Goal: Task Accomplishment & Management: Manage account settings

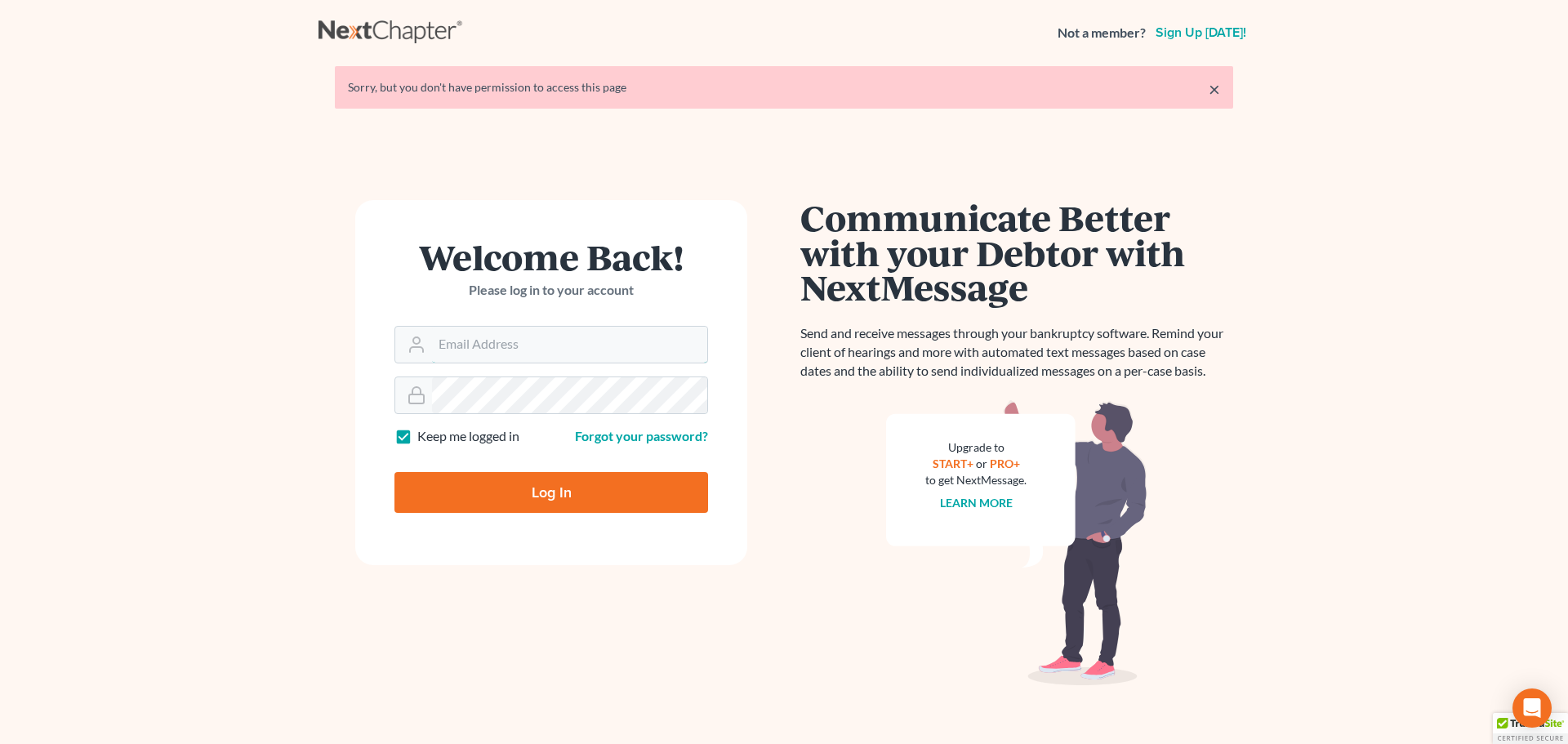
type input "[PERSON_NAME][EMAIL_ADDRESS][DOMAIN_NAME]"
click at [570, 497] on input "Log In" at bounding box center [552, 493] width 314 height 41
type input "Thinking..."
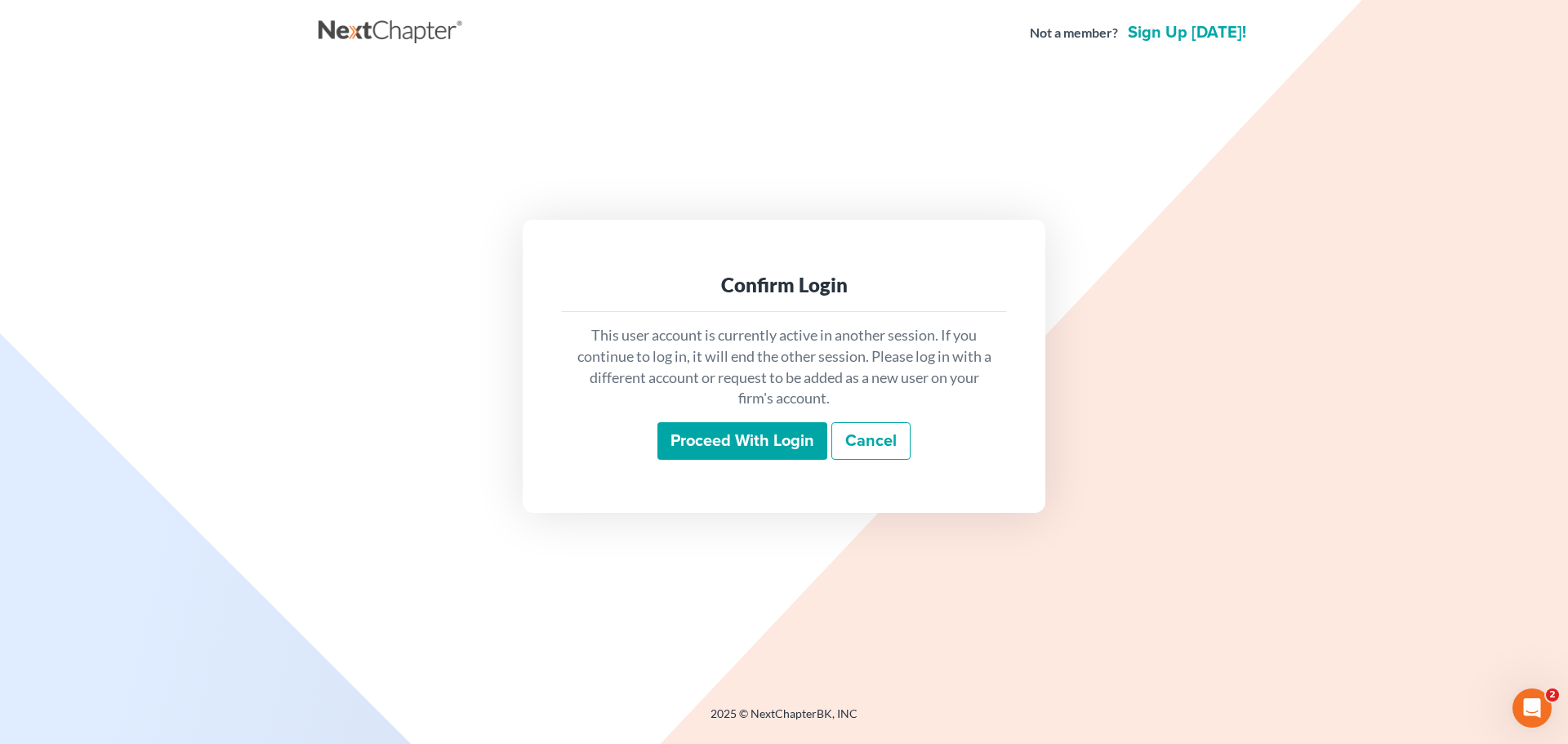
click at [719, 443] on input "Proceed with login" at bounding box center [742, 441] width 170 height 38
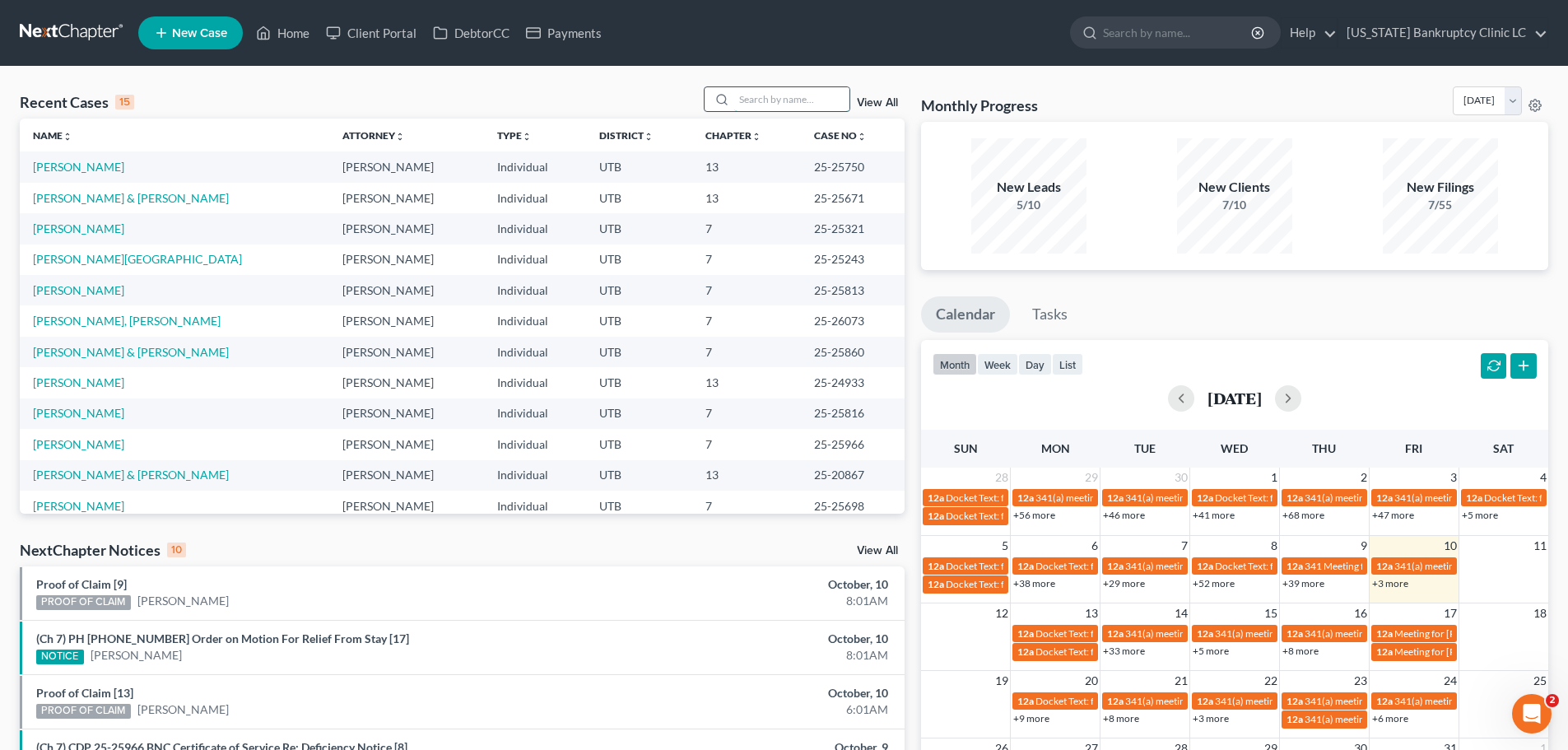
click at [762, 96] on input "search" at bounding box center [791, 99] width 115 height 24
type input "potter"
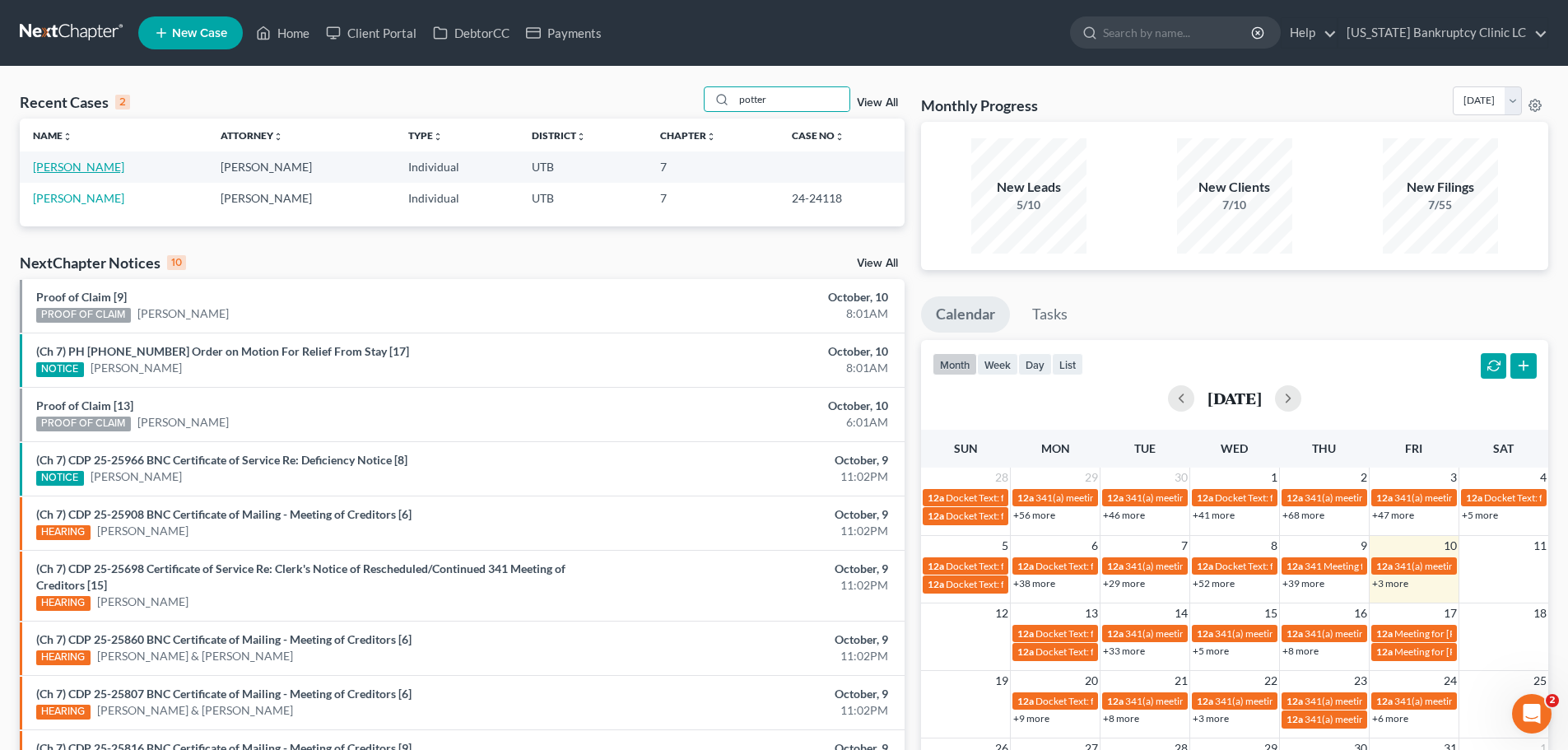
click at [68, 167] on link "Potter, Michael" at bounding box center [79, 167] width 92 height 14
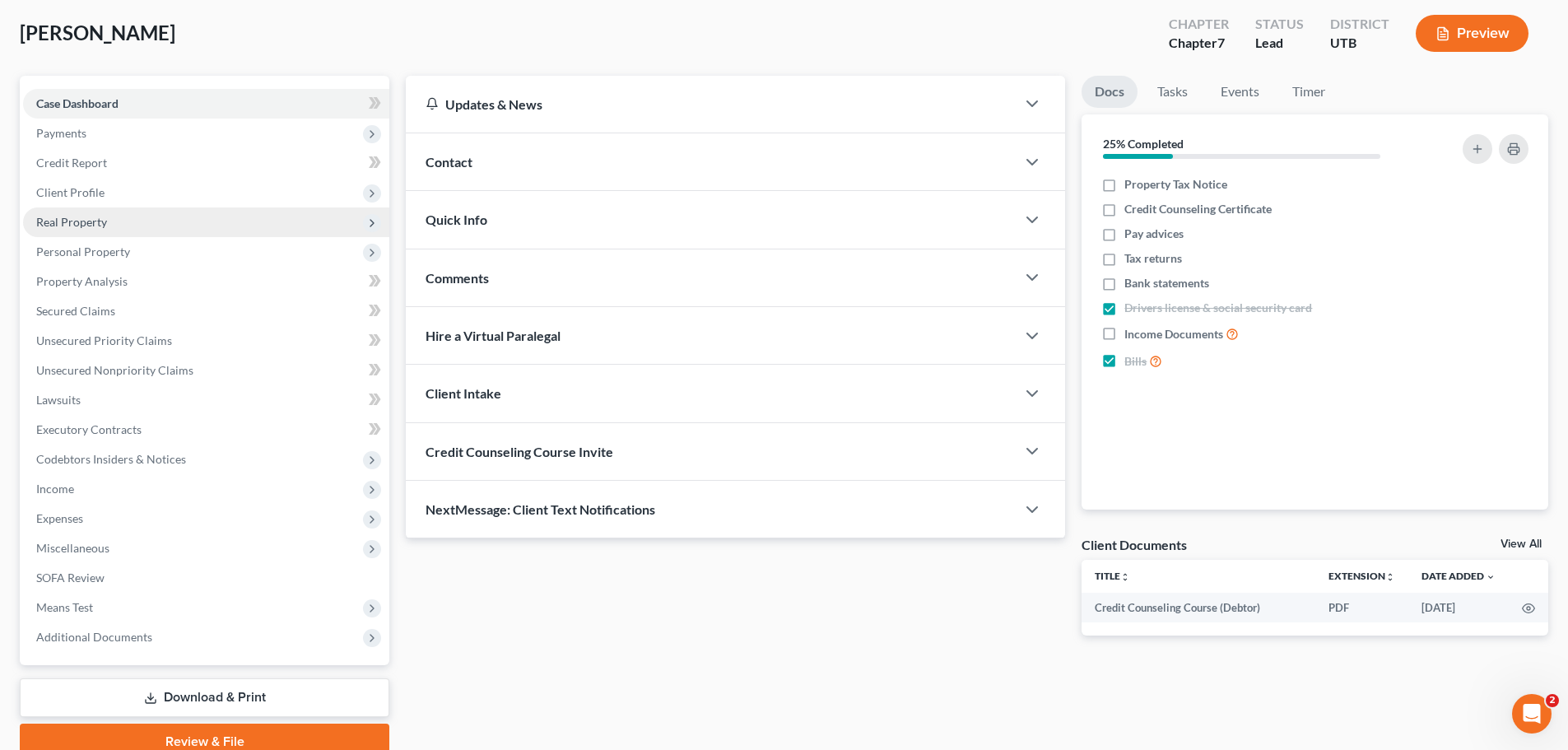
scroll to position [155, 0]
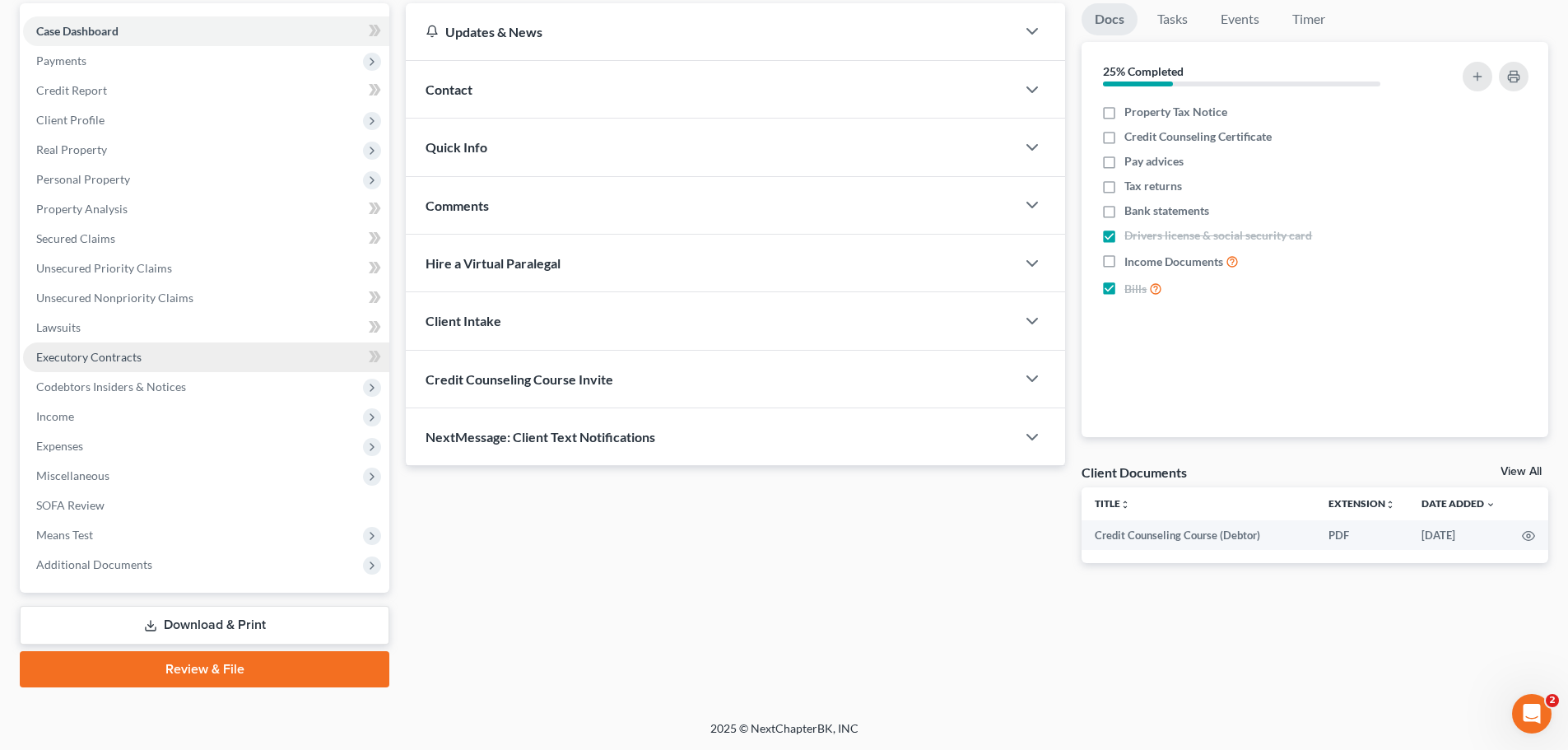
click at [149, 350] on link "Executory Contracts" at bounding box center [207, 357] width 367 height 29
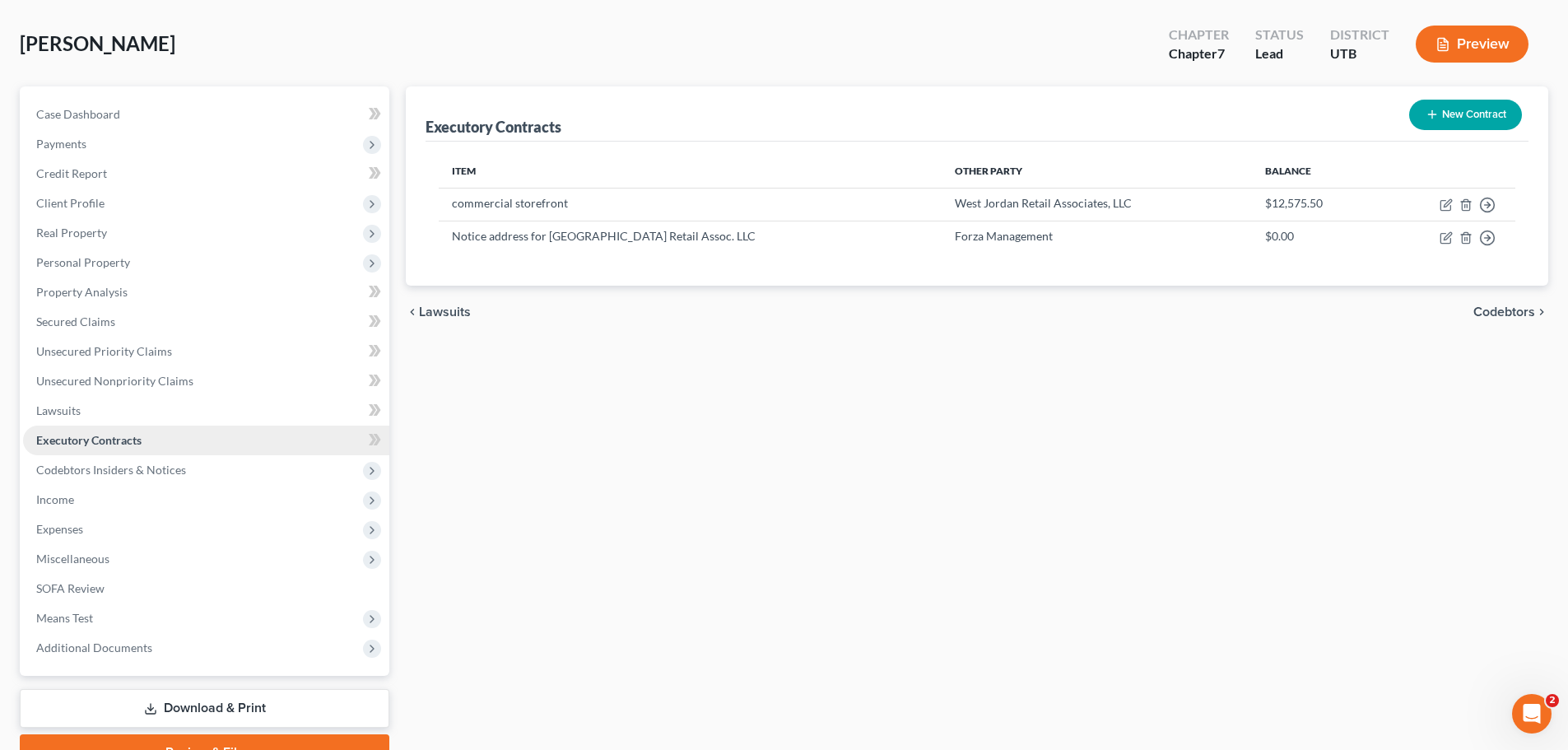
scroll to position [155, 0]
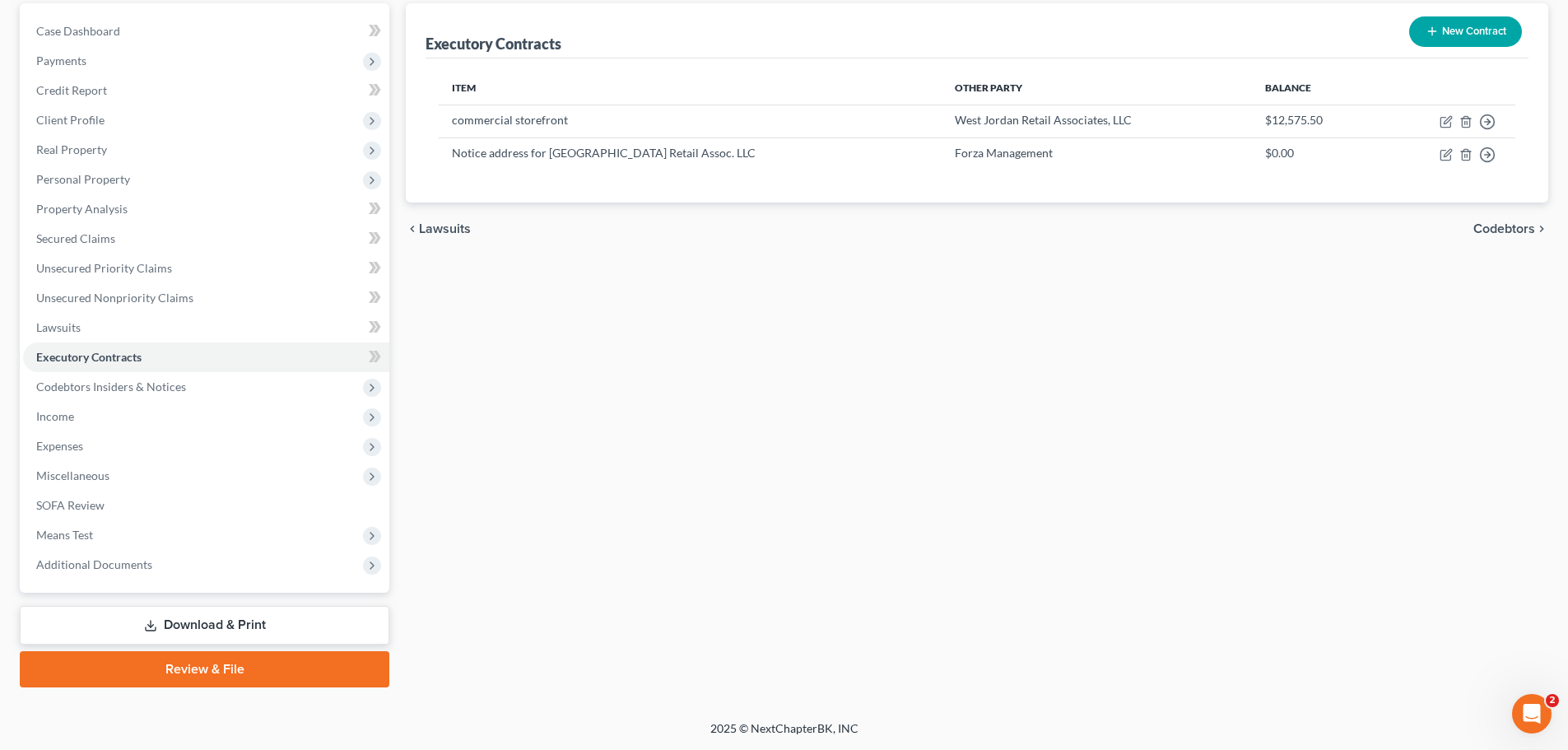
click at [231, 625] on link "Download & Print" at bounding box center [204, 625] width 369 height 39
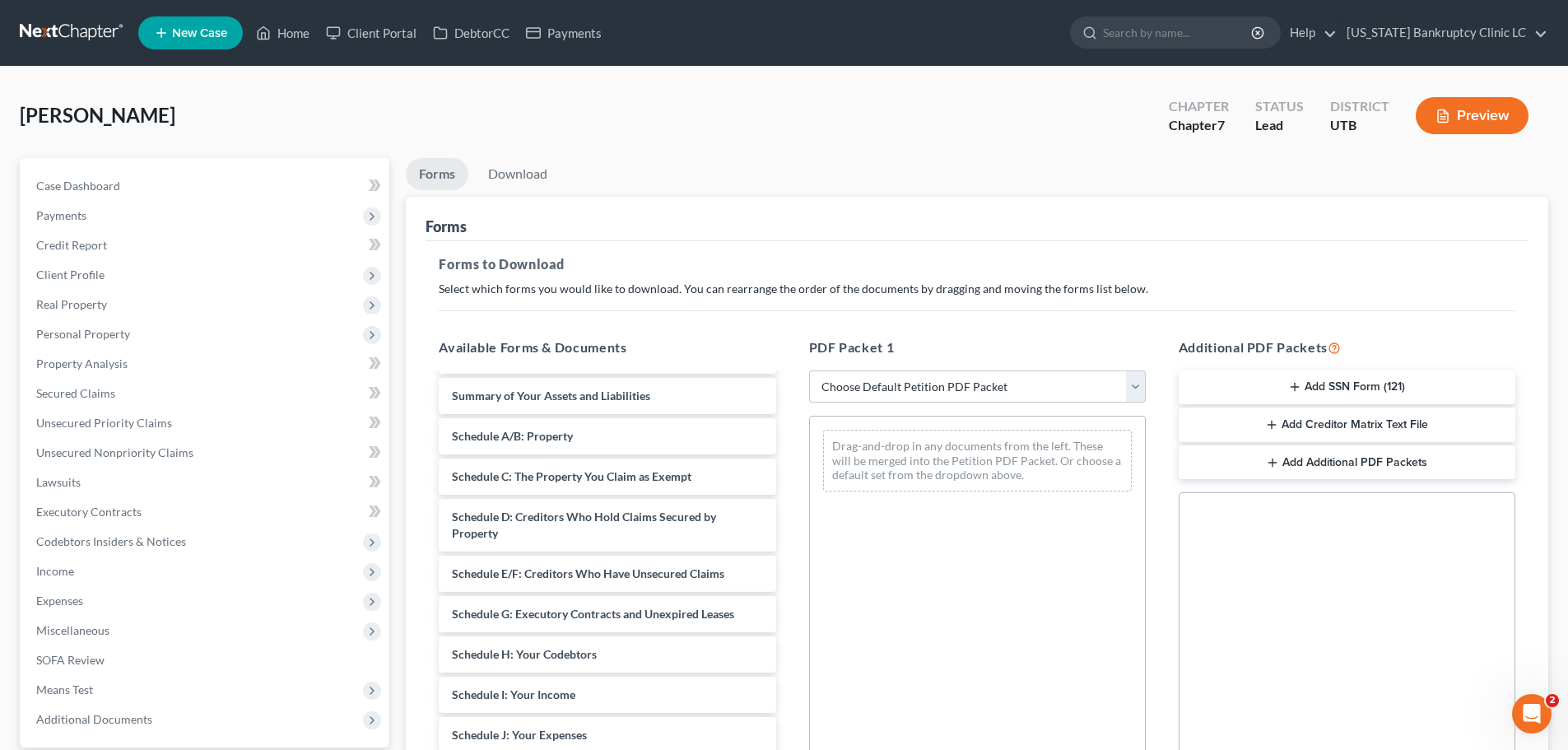
scroll to position [164, 0]
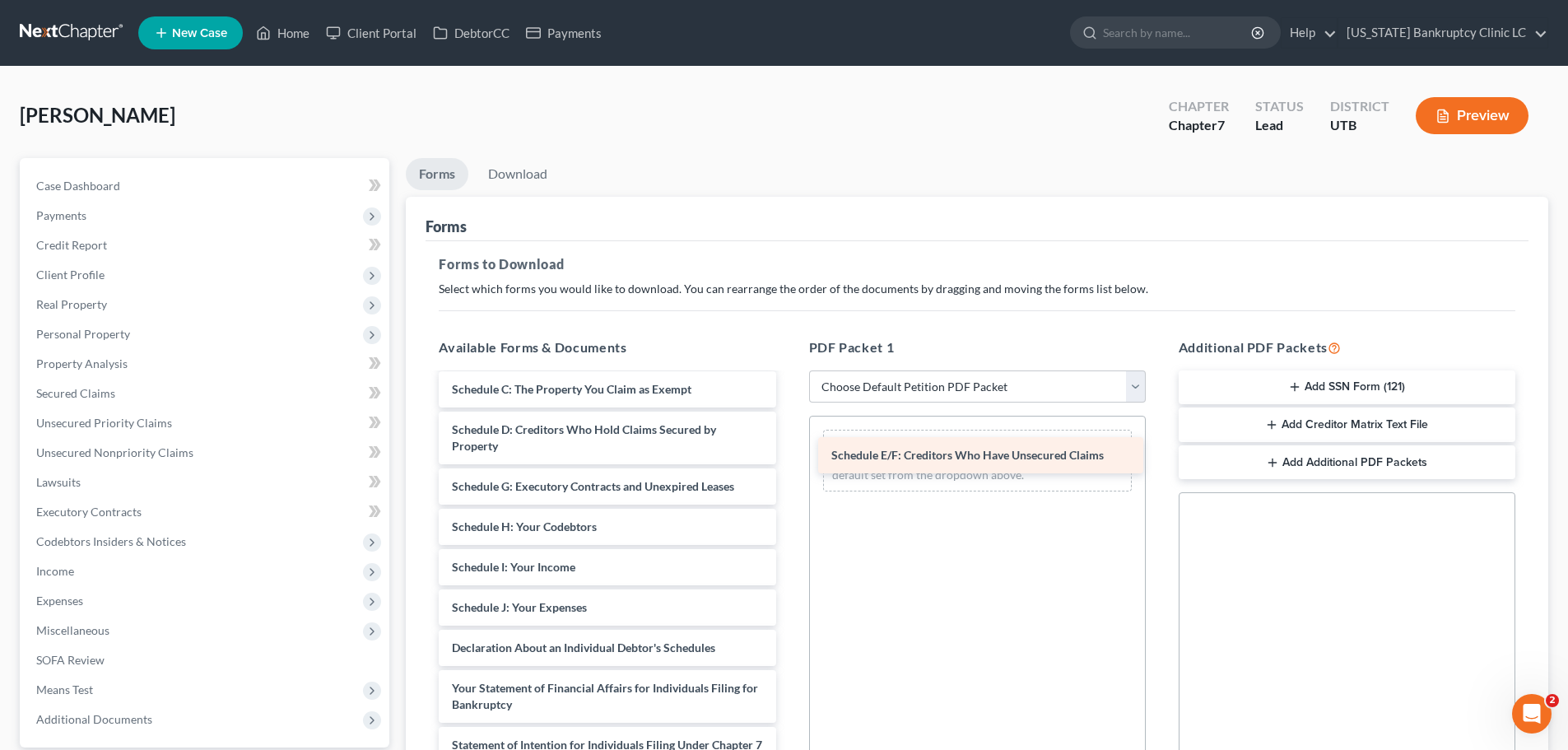
drag, startPoint x: 509, startPoint y: 497, endPoint x: 888, endPoint y: 465, distance: 380.3
click at [789, 465] on div "Schedule E/F: Creditors Who Have Unsecured Claims Credit Counseling Course (Deb…" at bounding box center [607, 604] width 363 height 788
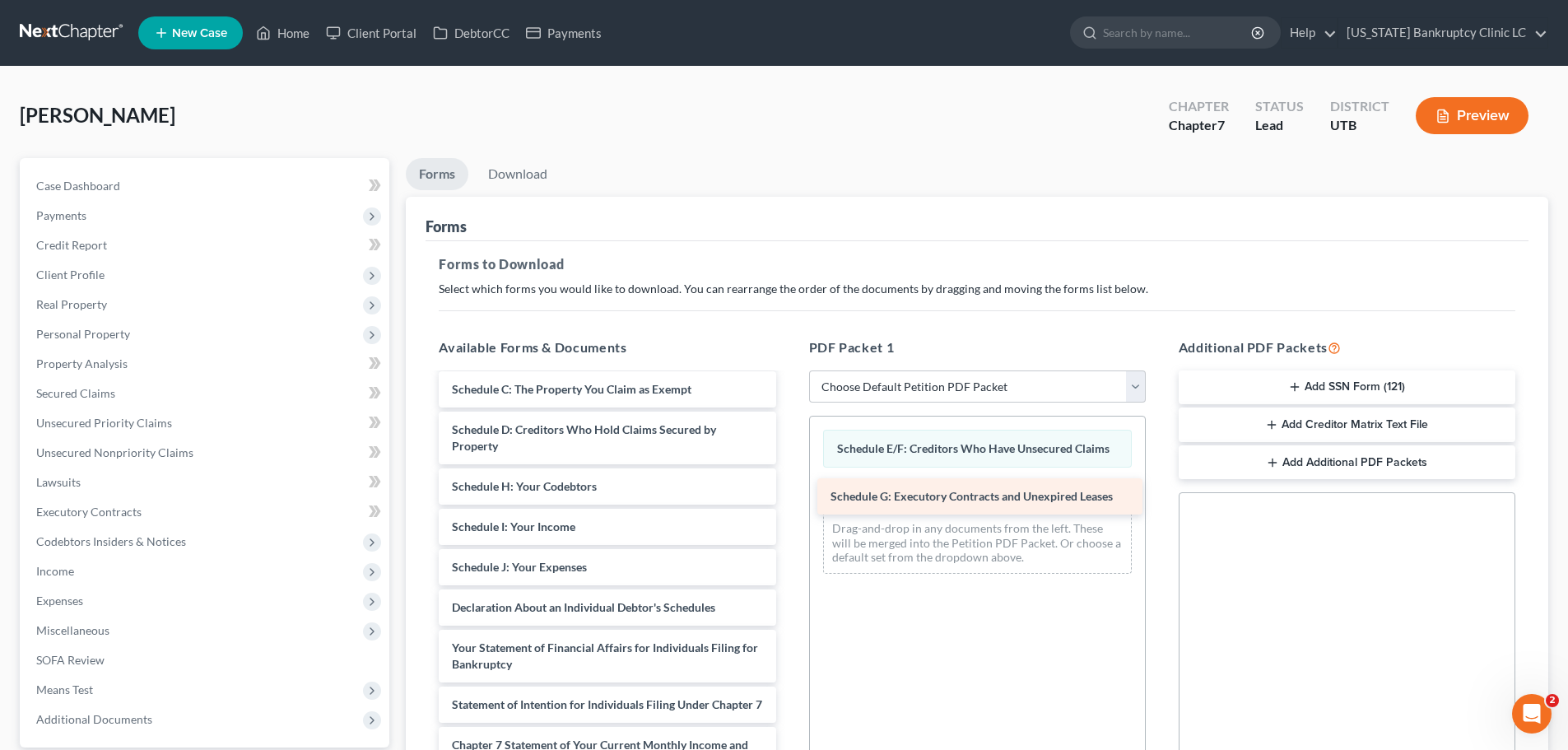
drag, startPoint x: 587, startPoint y: 486, endPoint x: 966, endPoint y: 496, distance: 379.1
click at [789, 496] on div "Schedule G: Executory Contracts and Unexpired Leases Credit Counseling Course (…" at bounding box center [607, 584] width 363 height 747
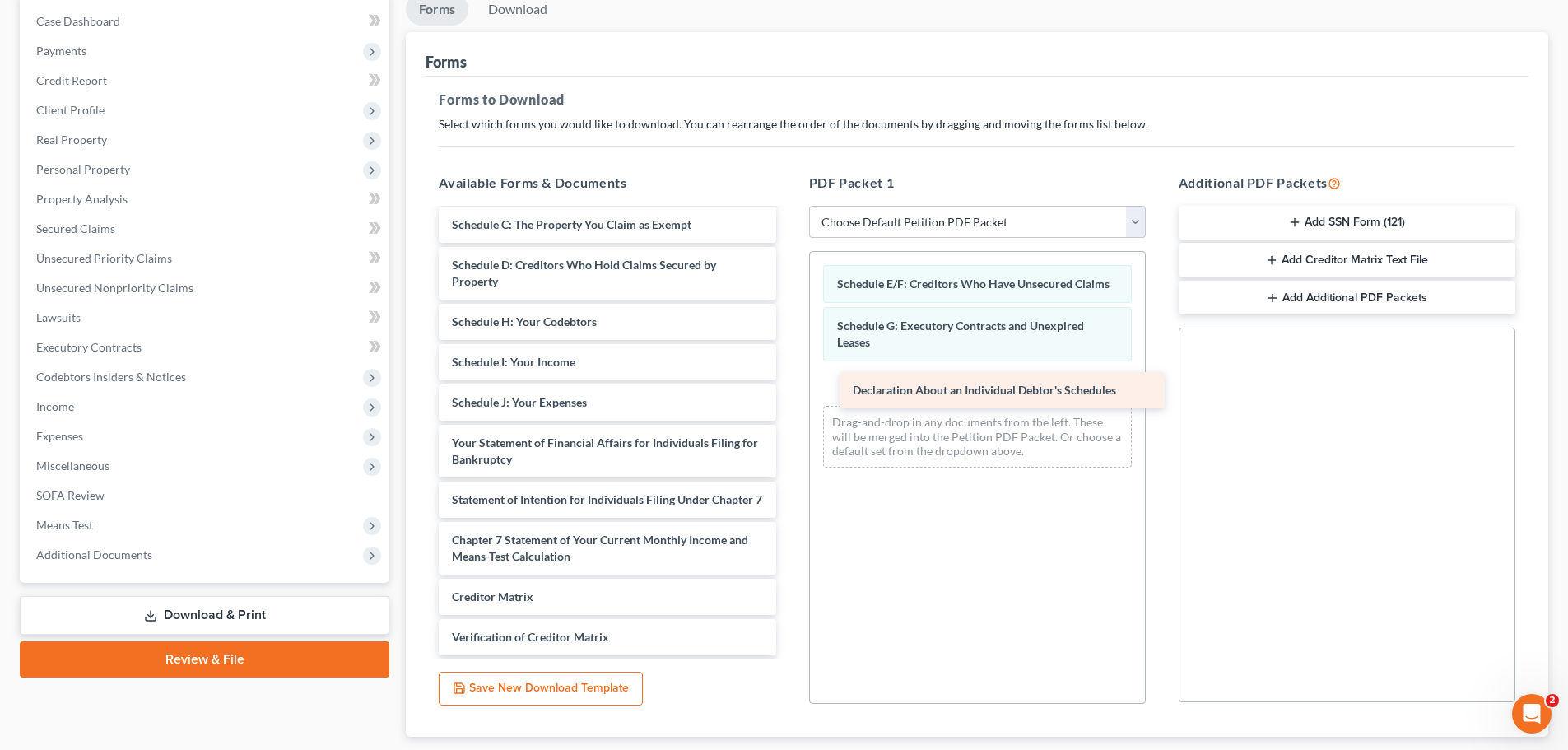
drag, startPoint x: 627, startPoint y: 438, endPoint x: 1028, endPoint y: 385, distance: 404.5
click at [789, 385] on div "Declaration About an Individual Debtor's Schedules Credit Counseling Course (De…" at bounding box center [607, 399] width 363 height 708
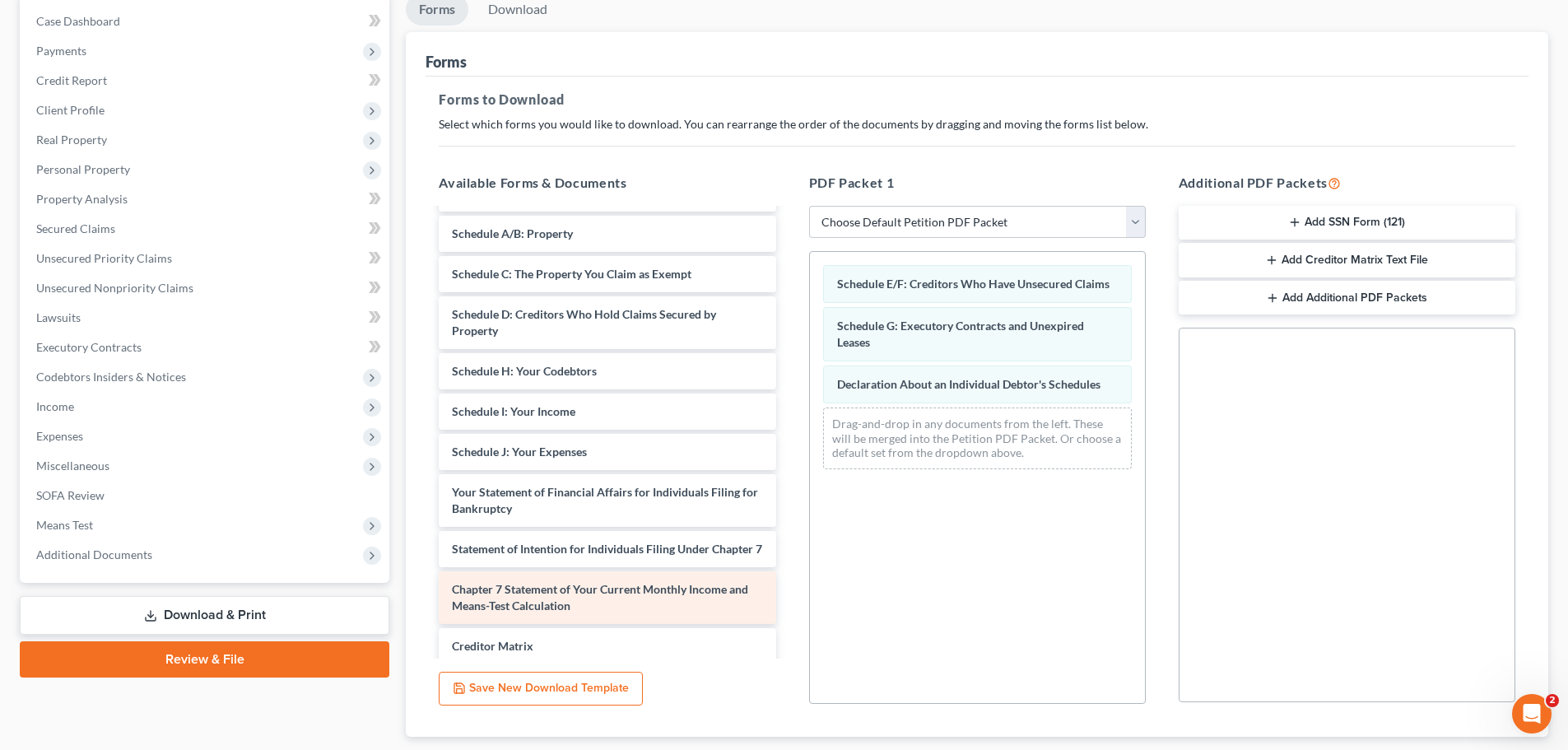
scroll to position [114, 0]
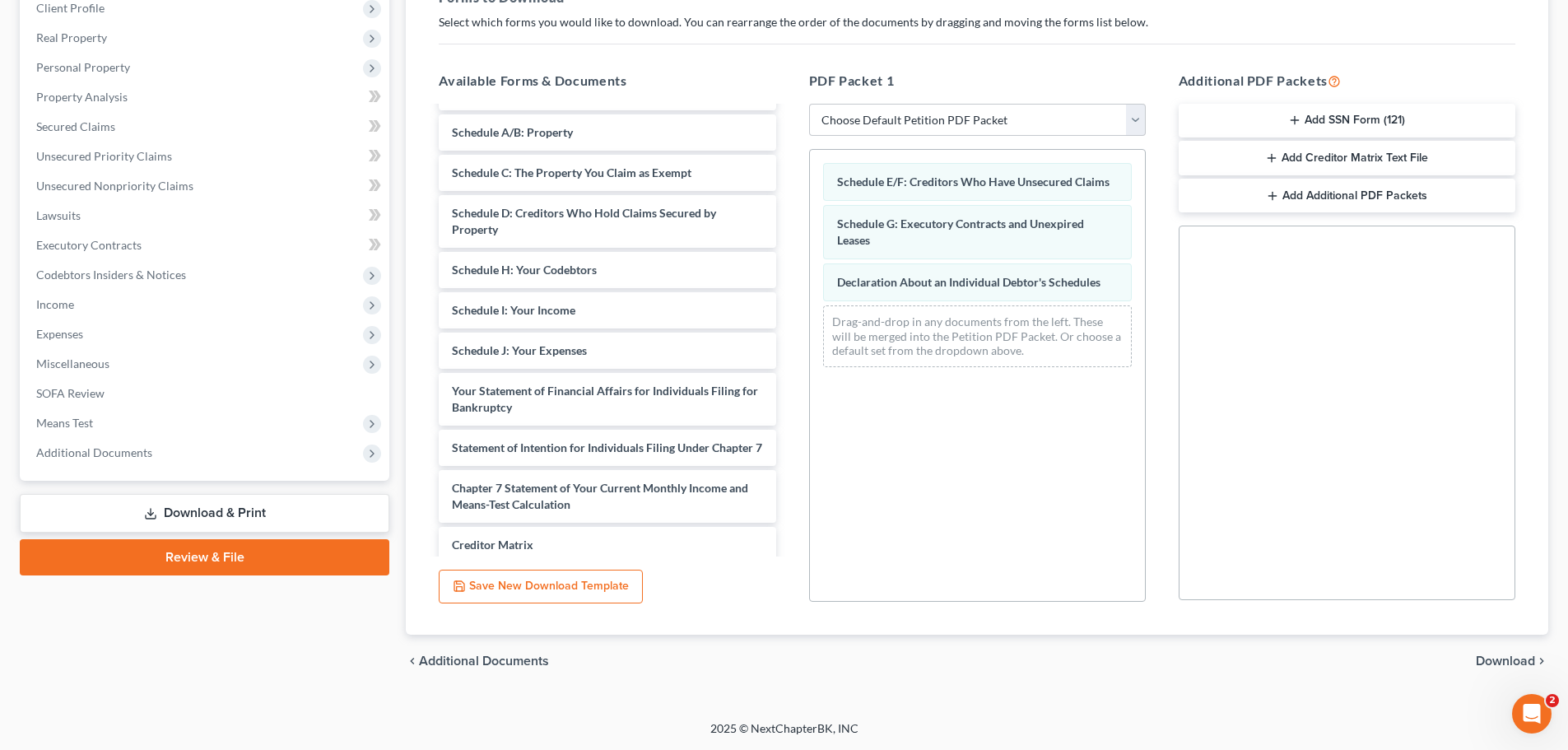
click at [1497, 658] on span "Download" at bounding box center [1506, 661] width 60 height 13
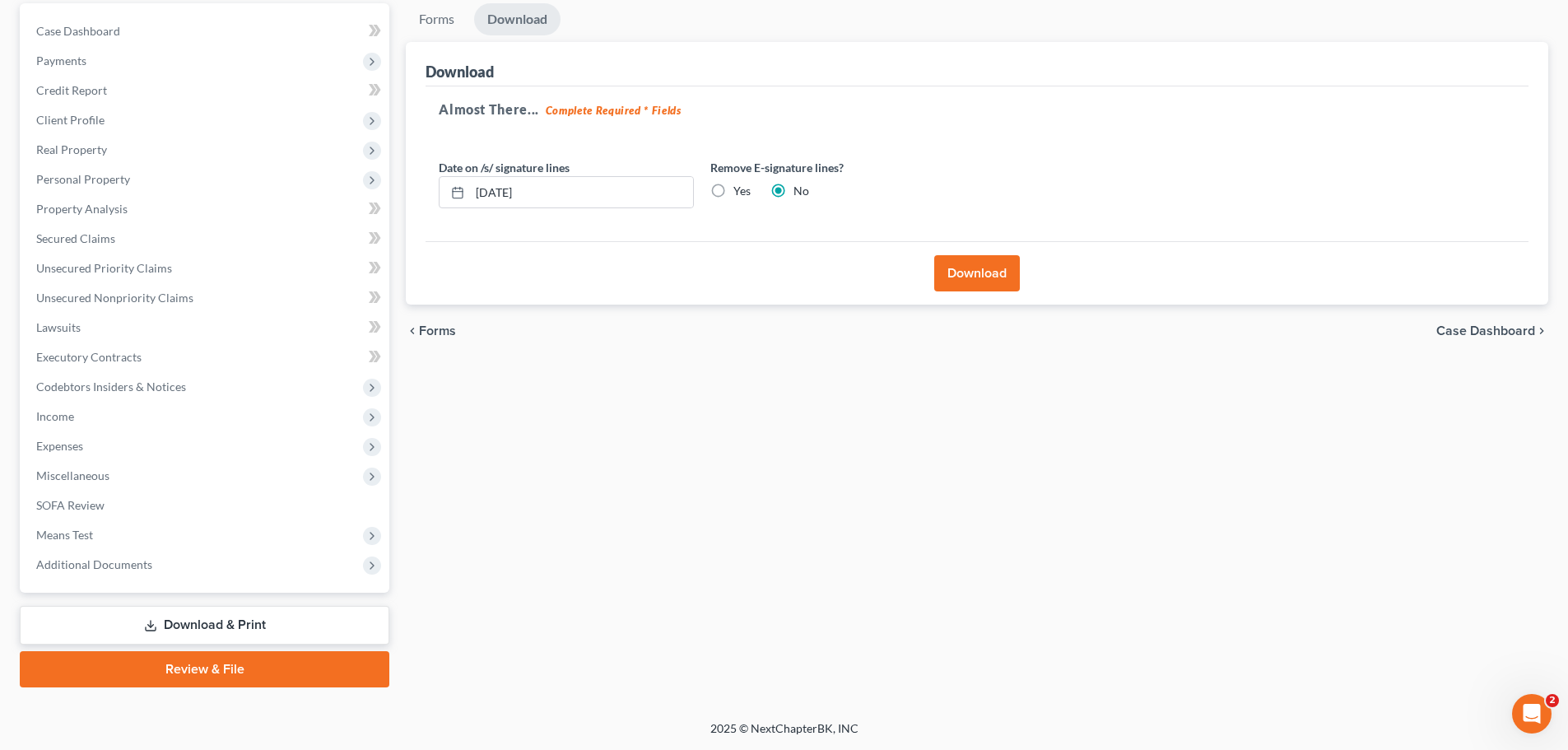
click at [985, 272] on button "Download" at bounding box center [976, 273] width 86 height 36
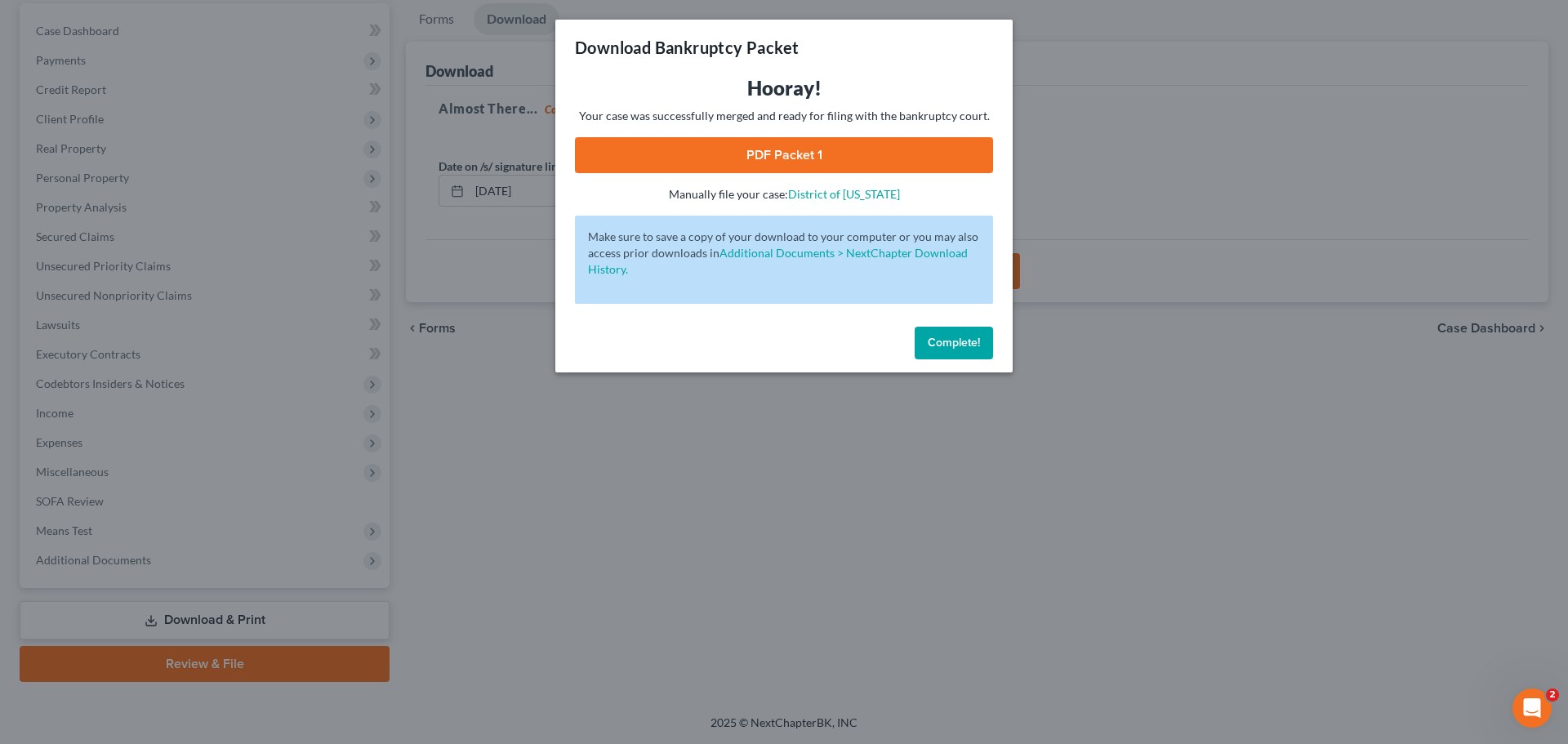
click at [761, 151] on link "PDF Packet 1" at bounding box center [783, 155] width 418 height 36
click at [965, 348] on span "Complete!" at bounding box center [953, 342] width 52 height 14
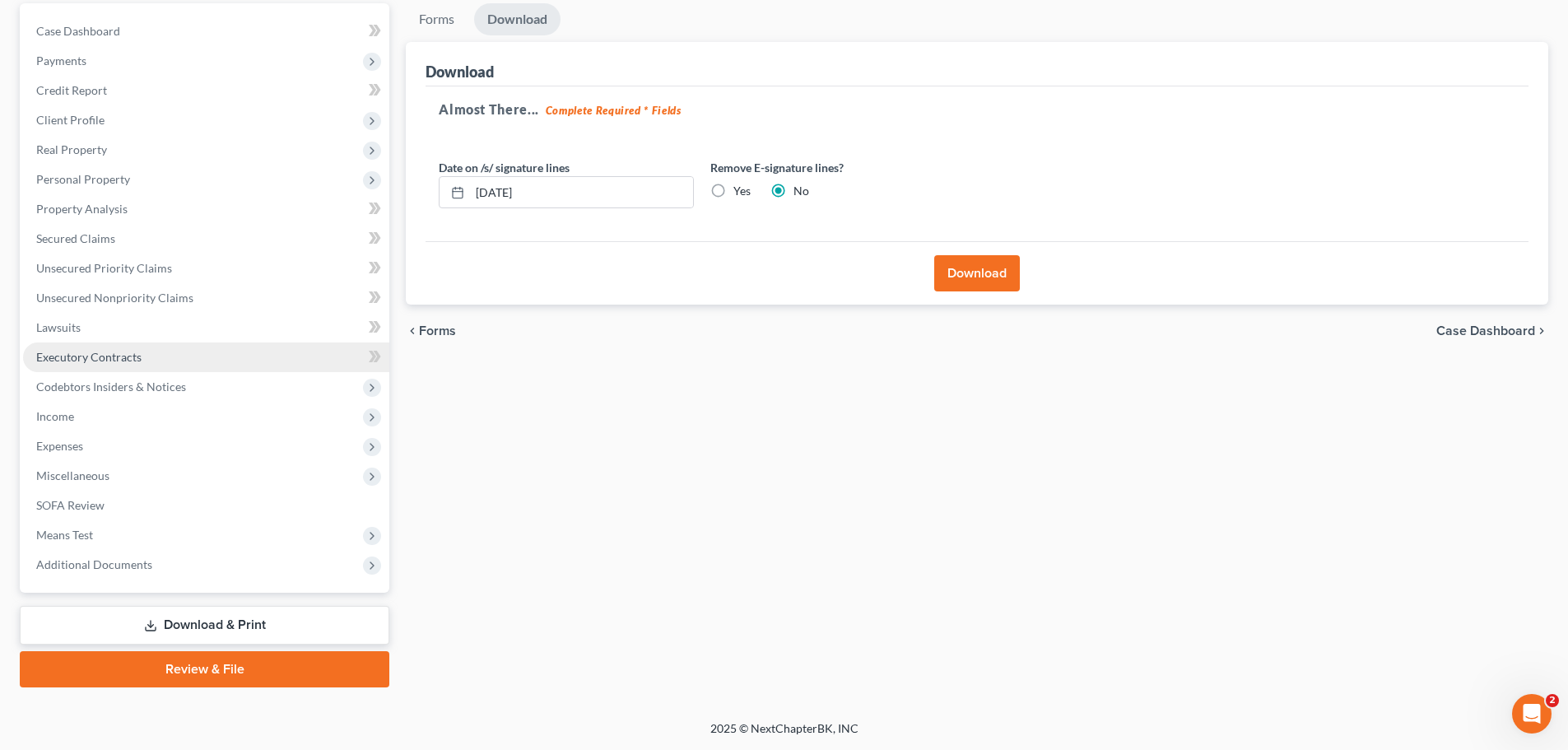
click at [145, 355] on link "Executory Contracts" at bounding box center [207, 357] width 367 height 29
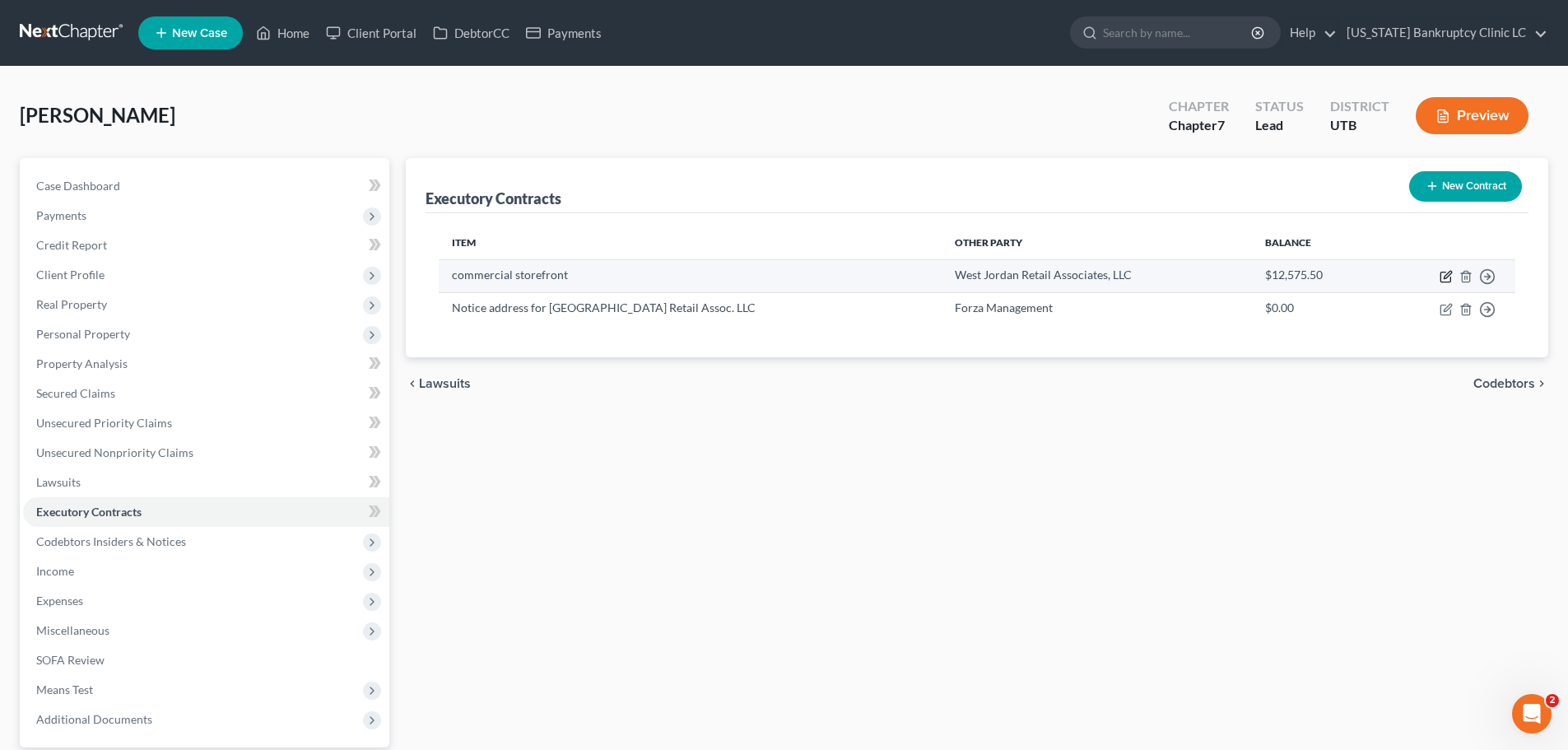
click at [1445, 279] on icon "button" at bounding box center [1448, 274] width 8 height 8
select select "2"
select select "46"
select select "0"
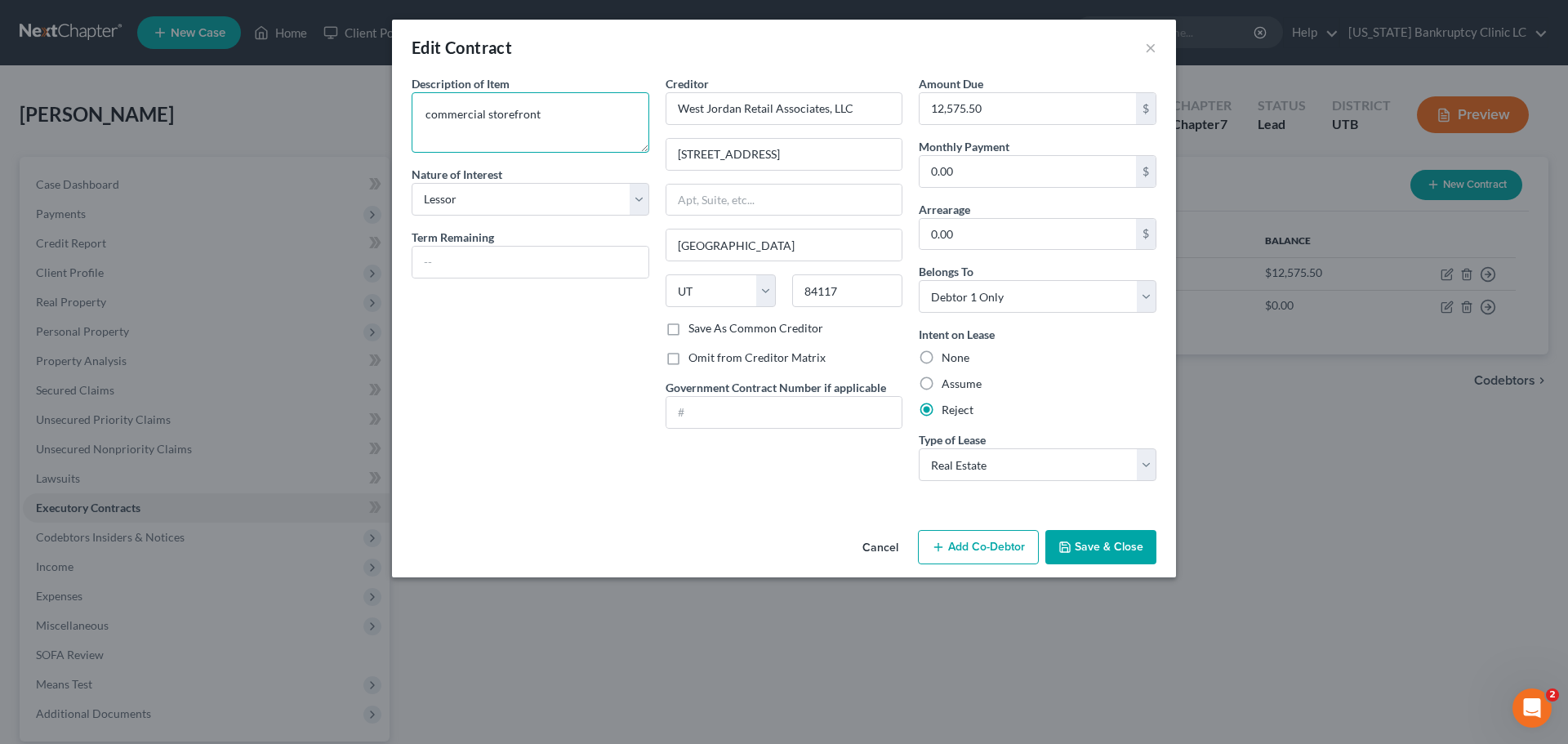
click at [609, 111] on textarea "commercial storefront" at bounding box center [530, 123] width 238 height 60
type textarea "commercial storefront $12,575 remaining lease balance"
click at [1103, 543] on button "Save & Close" at bounding box center [1100, 547] width 111 height 34
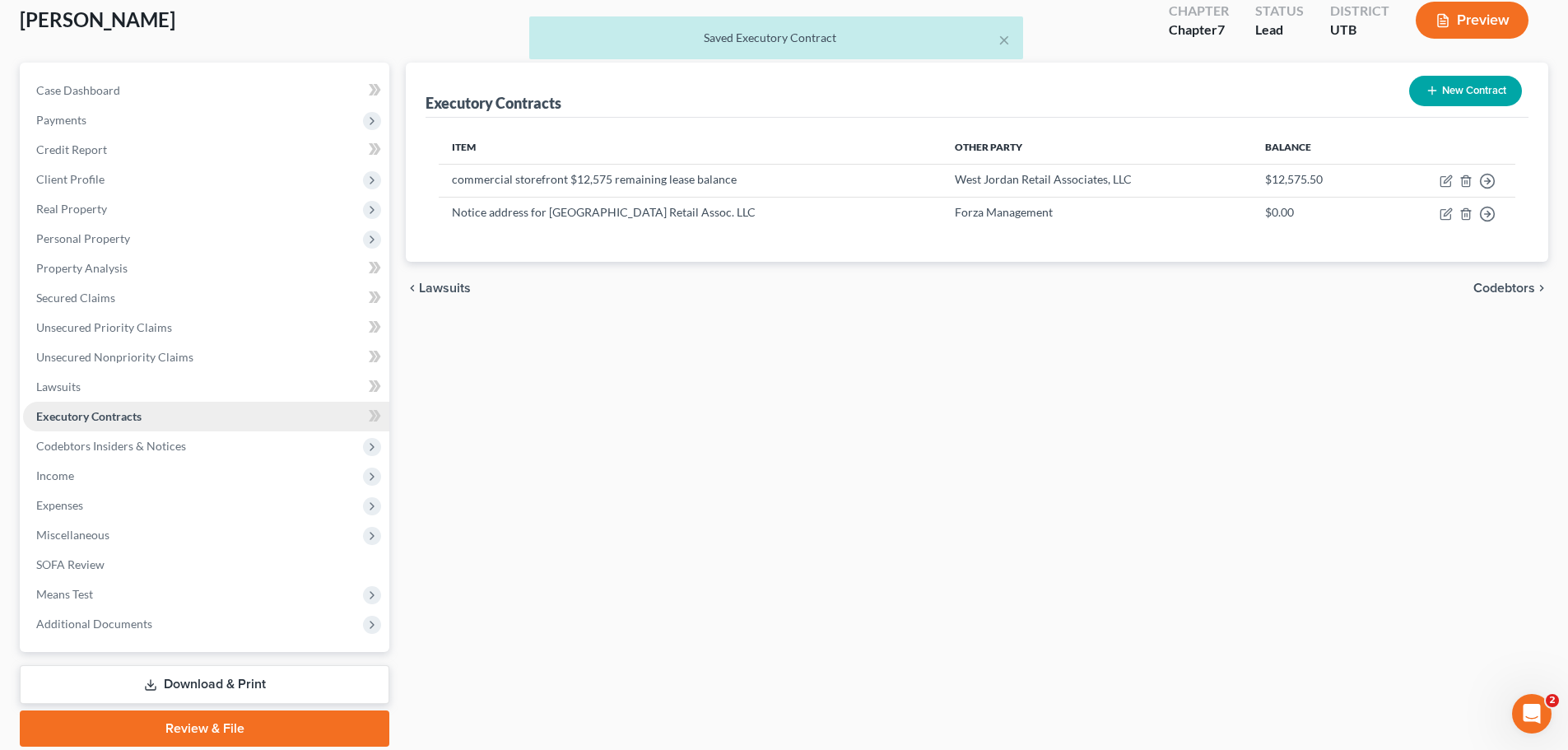
scroll to position [155, 0]
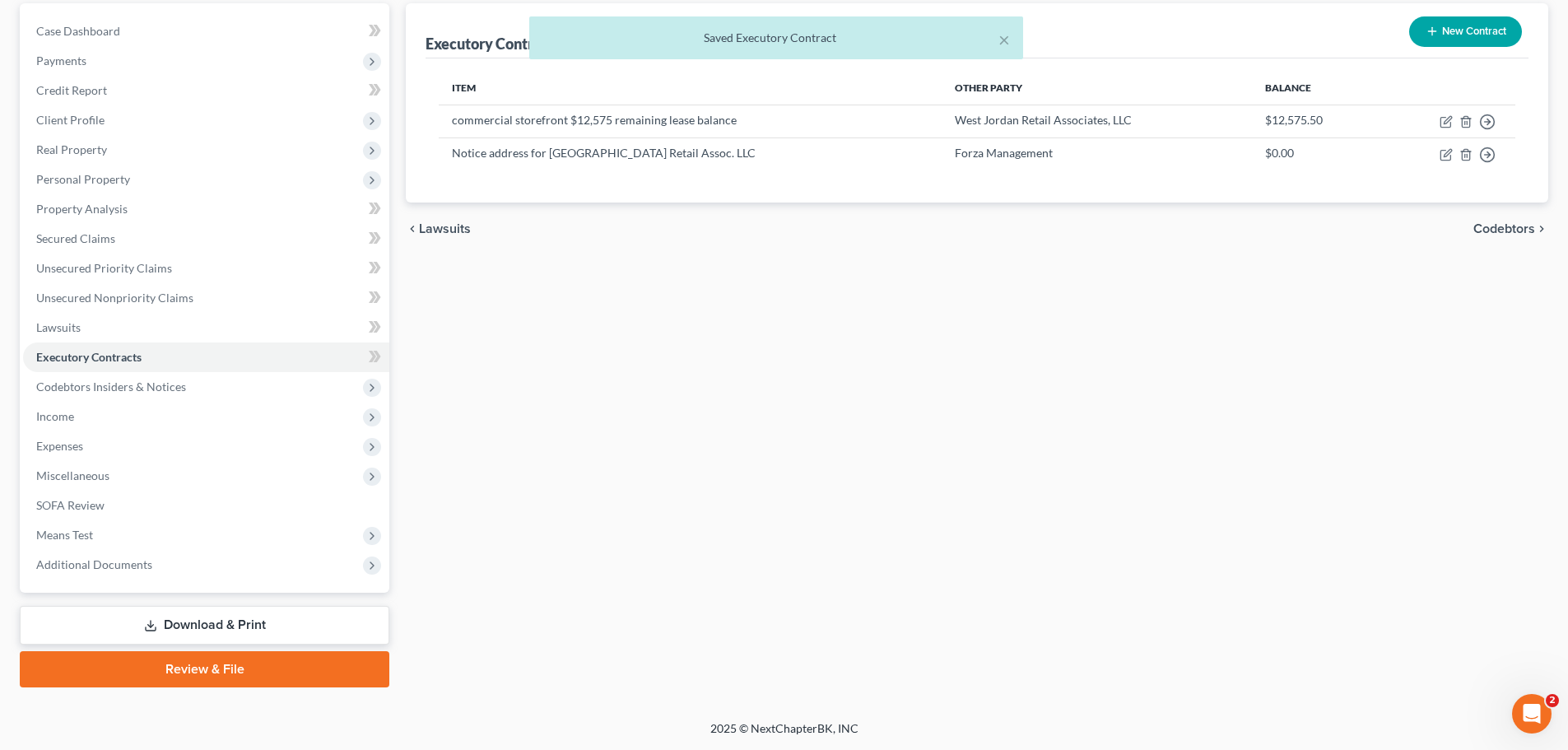
click at [211, 619] on link "Download & Print" at bounding box center [204, 625] width 369 height 39
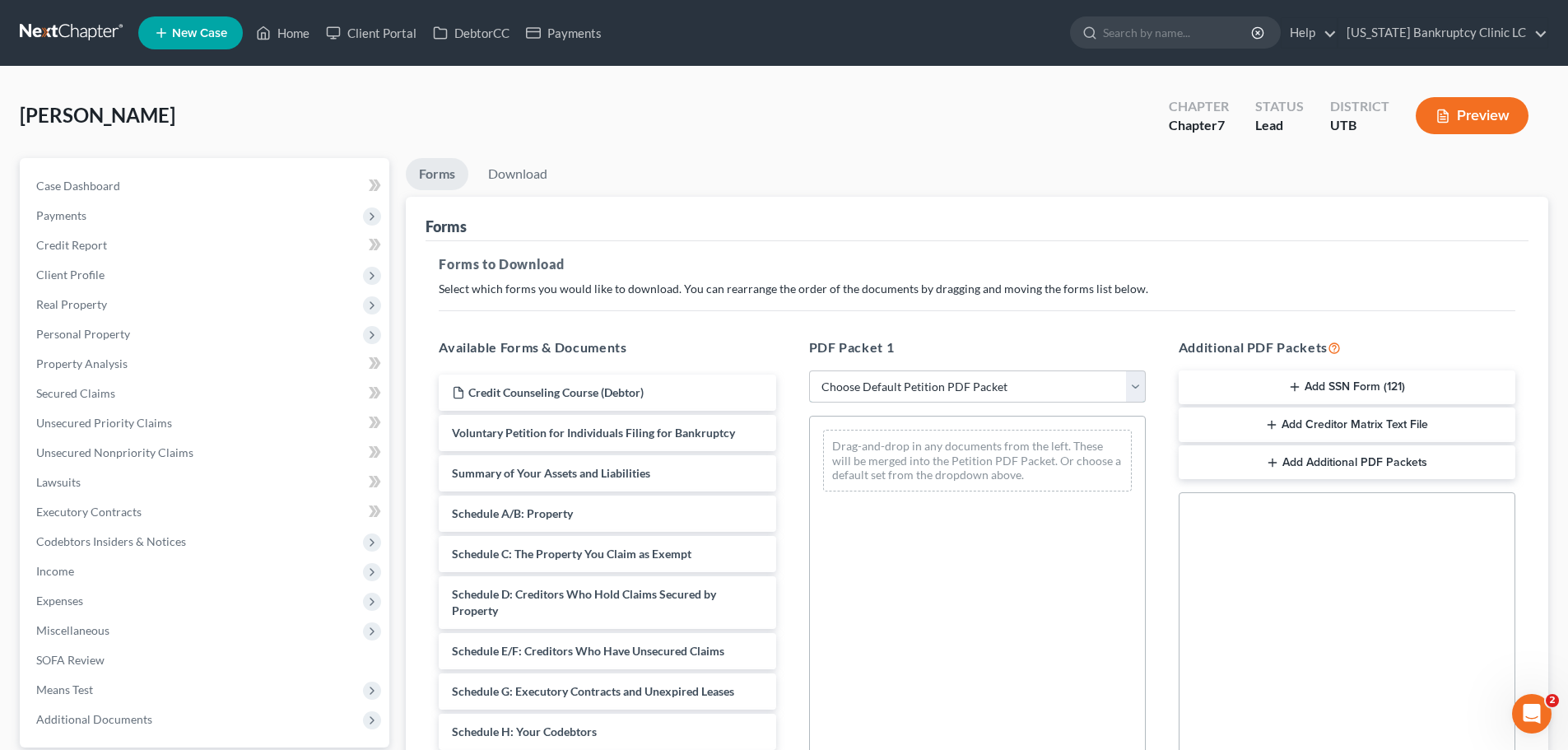
click at [1131, 387] on select "Choose Default Petition PDF Packet Complete Bankruptcy Petition (all forms and …" at bounding box center [977, 387] width 336 height 33
select select "0"
click at [810, 370] on select "Choose Default Petition PDF Packet Complete Bankruptcy Petition (all forms and …" at bounding box center [977, 387] width 336 height 33
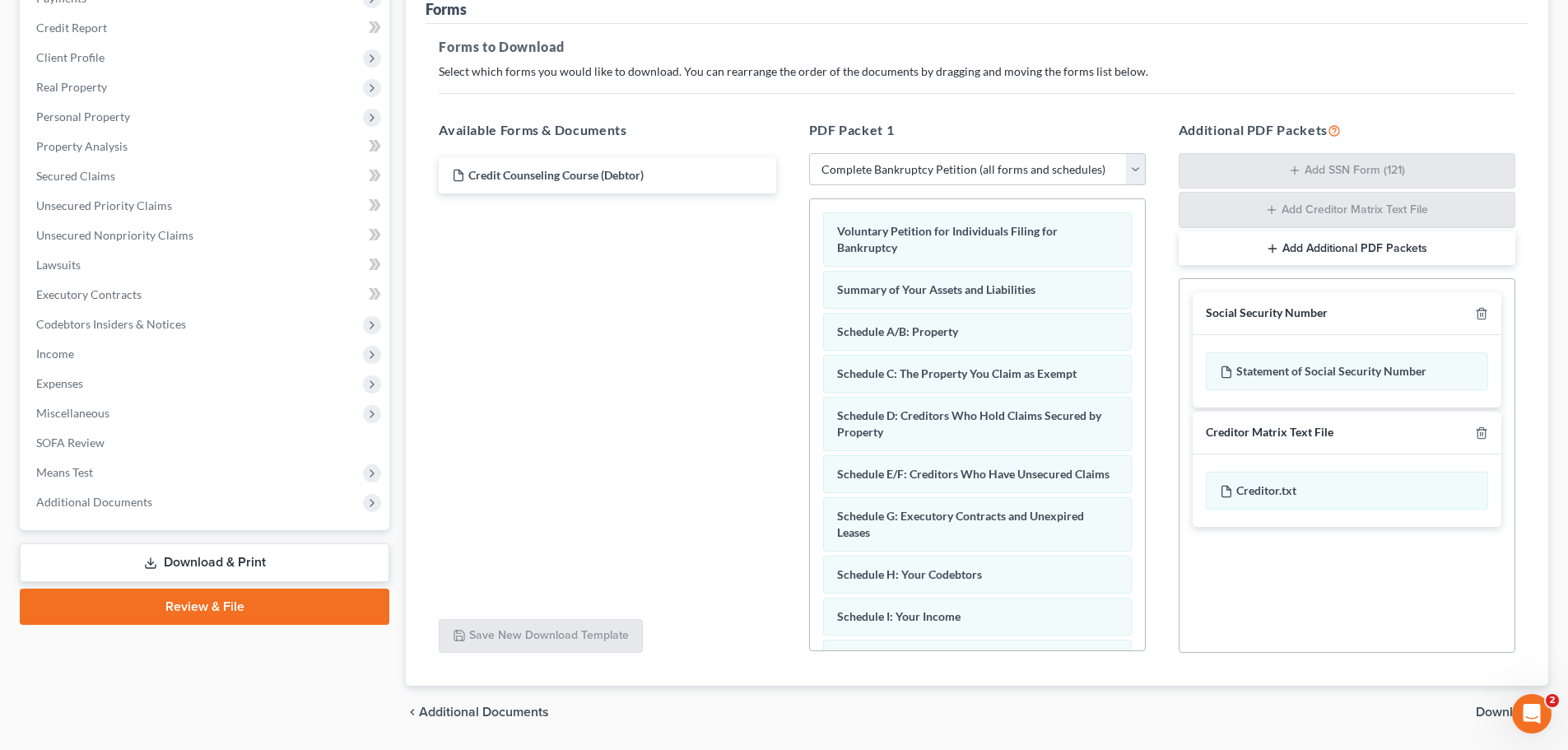
scroll to position [247, 0]
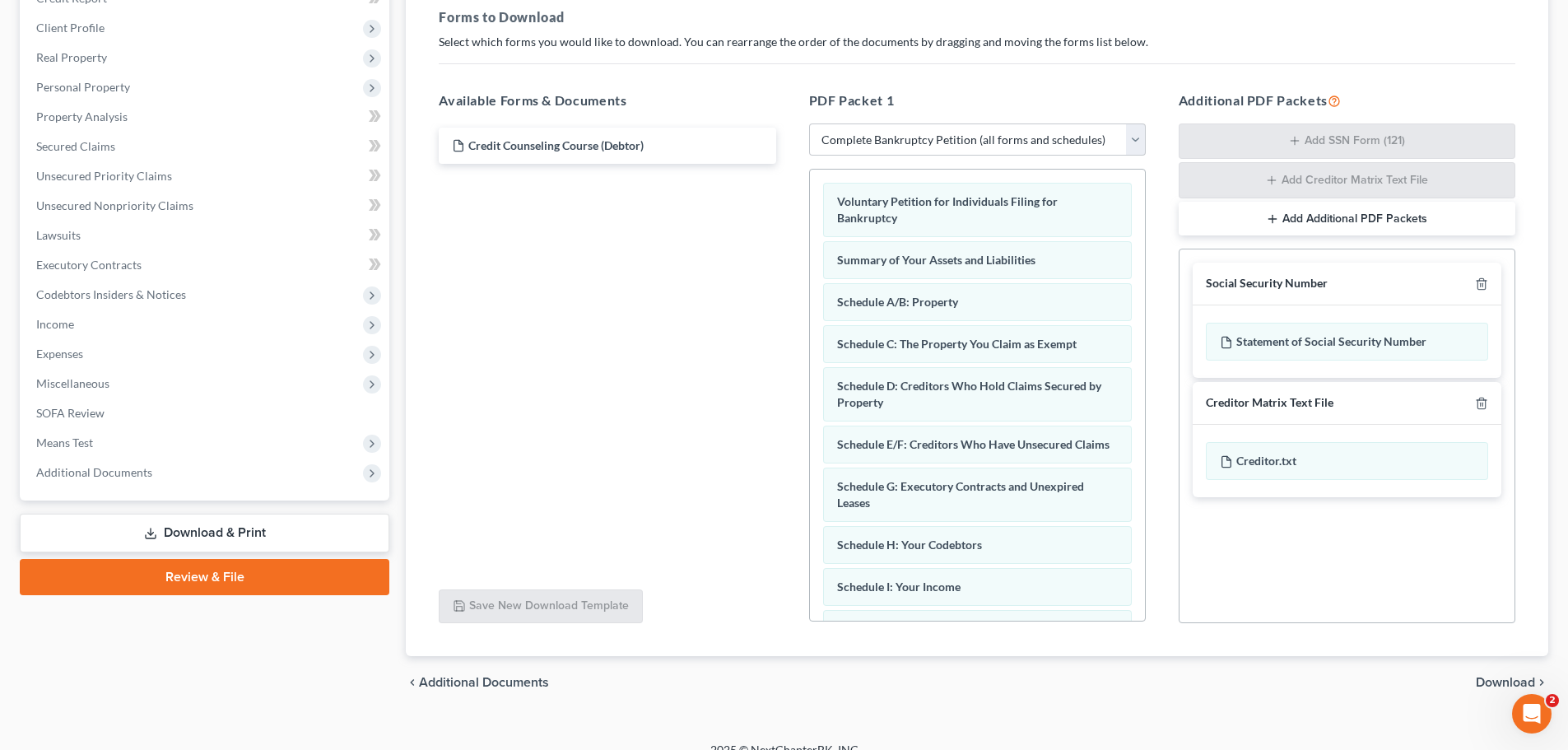
click at [1485, 685] on span "Download" at bounding box center [1506, 682] width 60 height 13
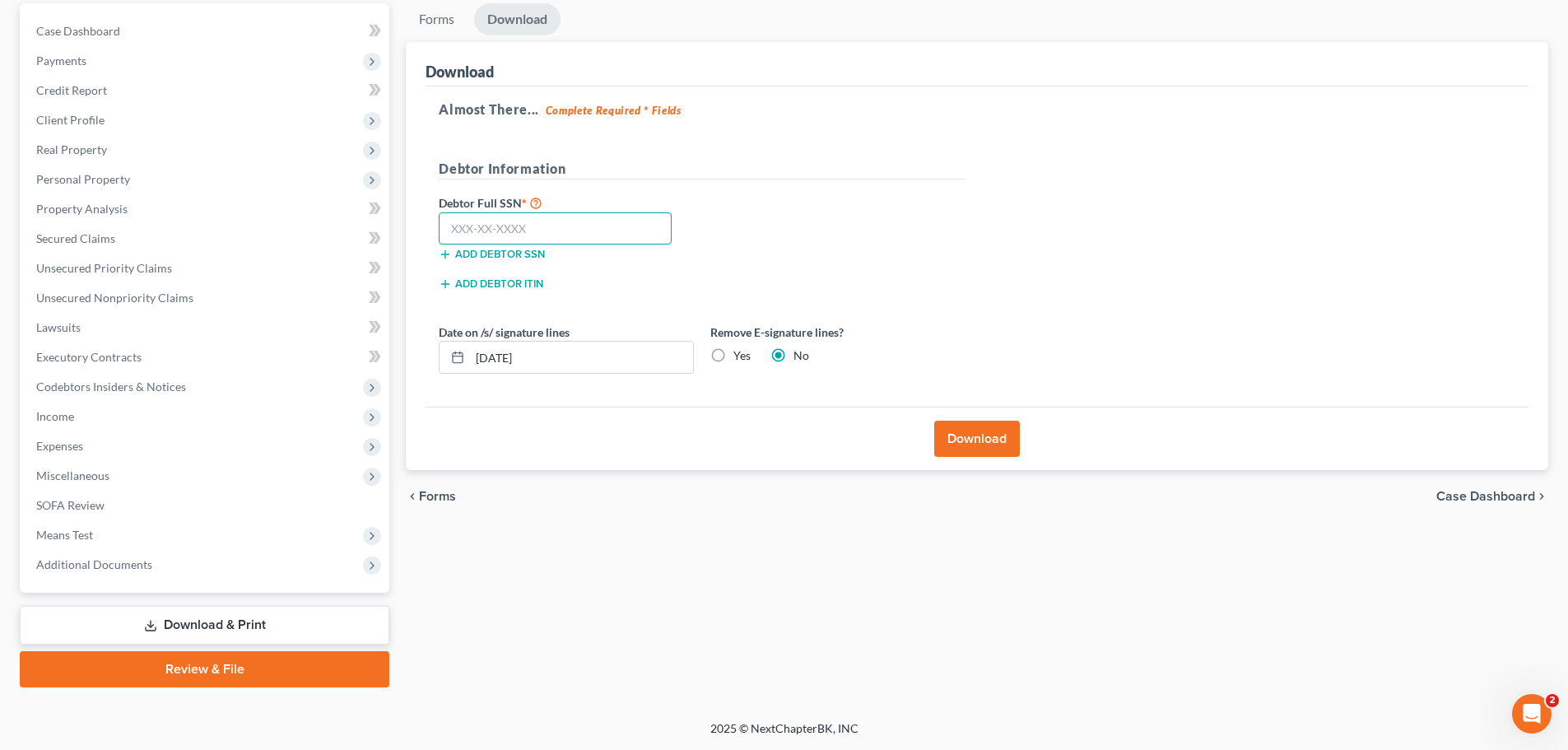
click at [566, 228] on input "text" at bounding box center [554, 229] width 233 height 33
type input "528-75-7582"
click at [983, 435] on button "Download" at bounding box center [976, 439] width 86 height 36
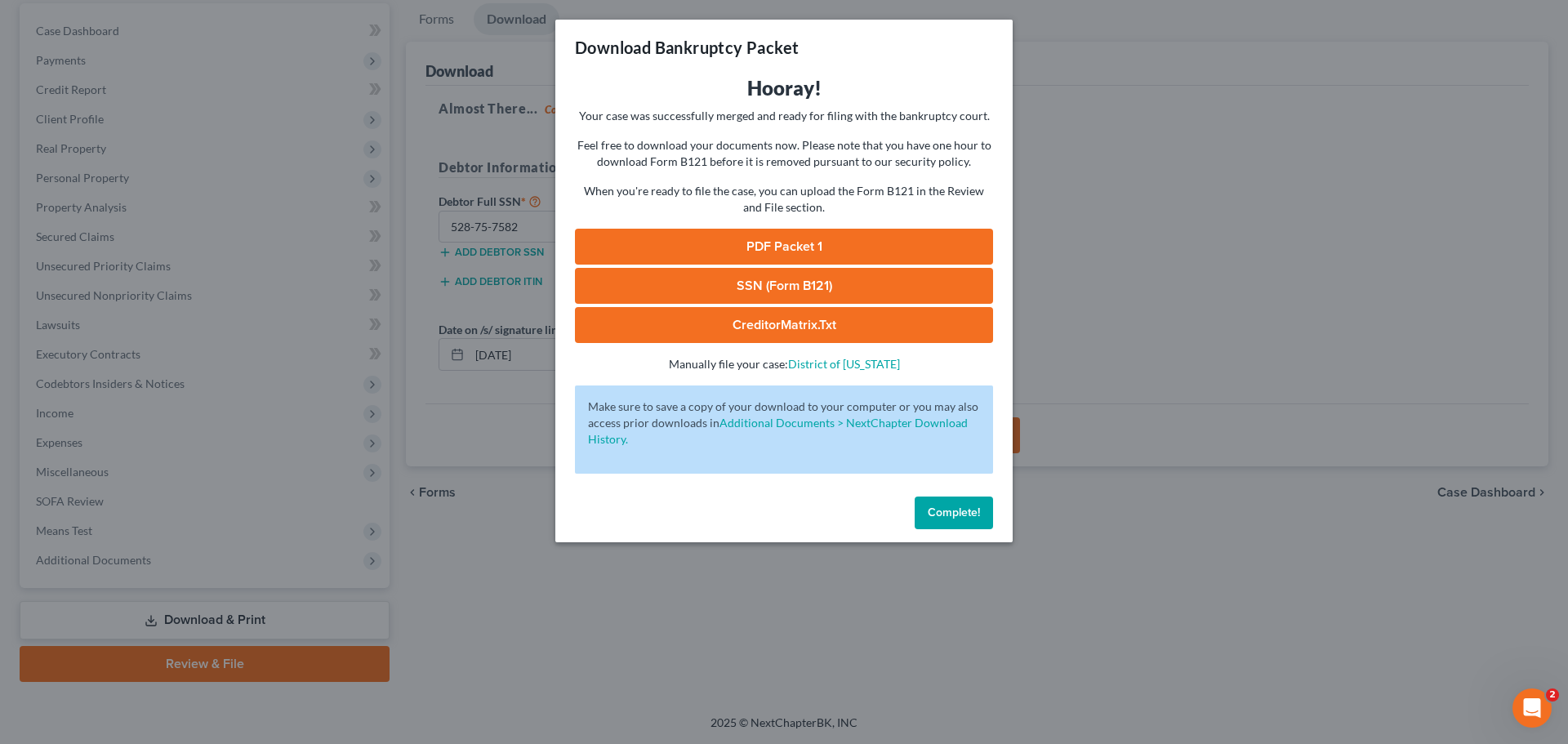
click at [853, 245] on link "PDF Packet 1" at bounding box center [783, 247] width 418 height 36
click at [721, 280] on link "SSN (Form B121)" at bounding box center [783, 286] width 418 height 36
